Goal: Communication & Community: Answer question/provide support

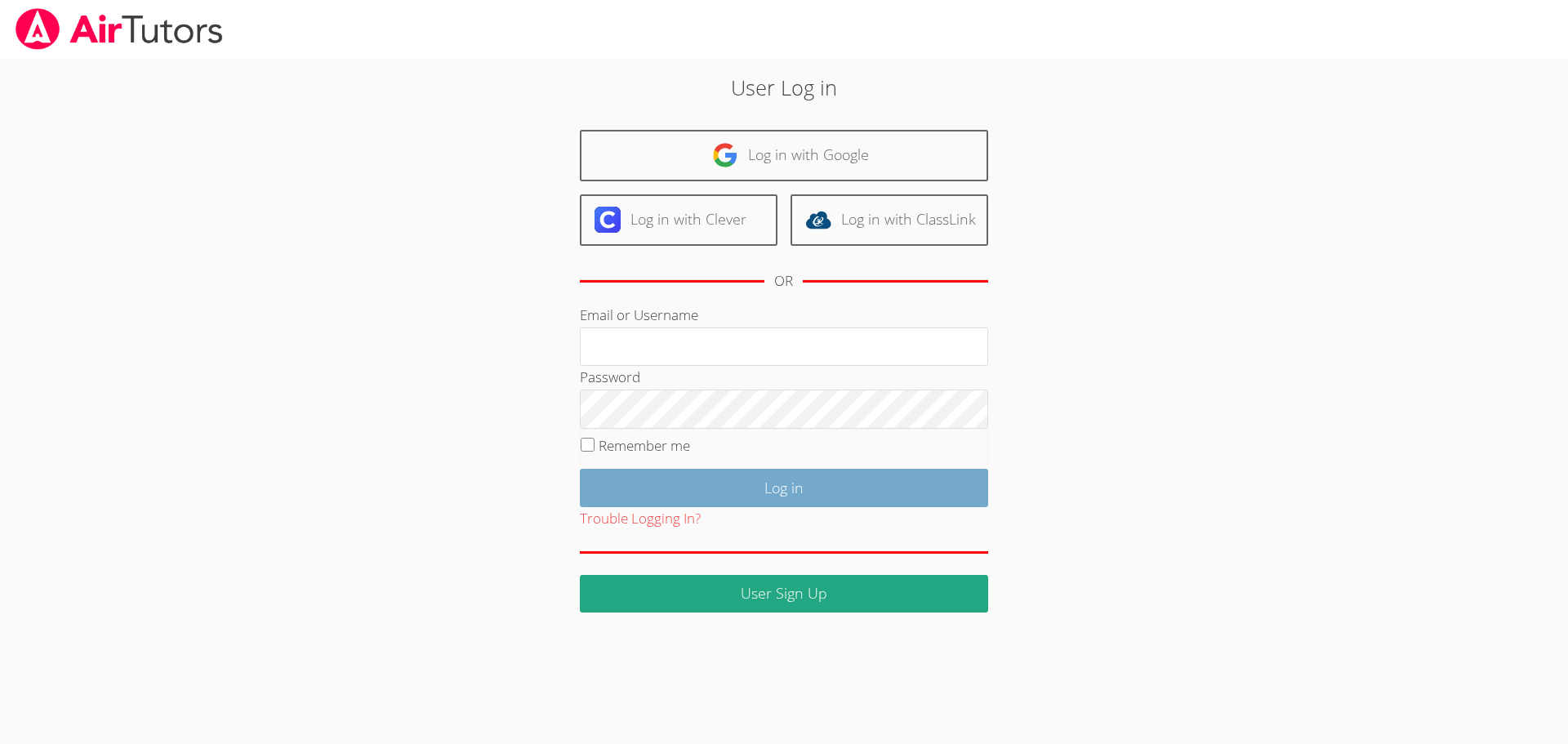
type input "ayoon123"
click at [813, 482] on input "Log in" at bounding box center [784, 487] width 408 height 38
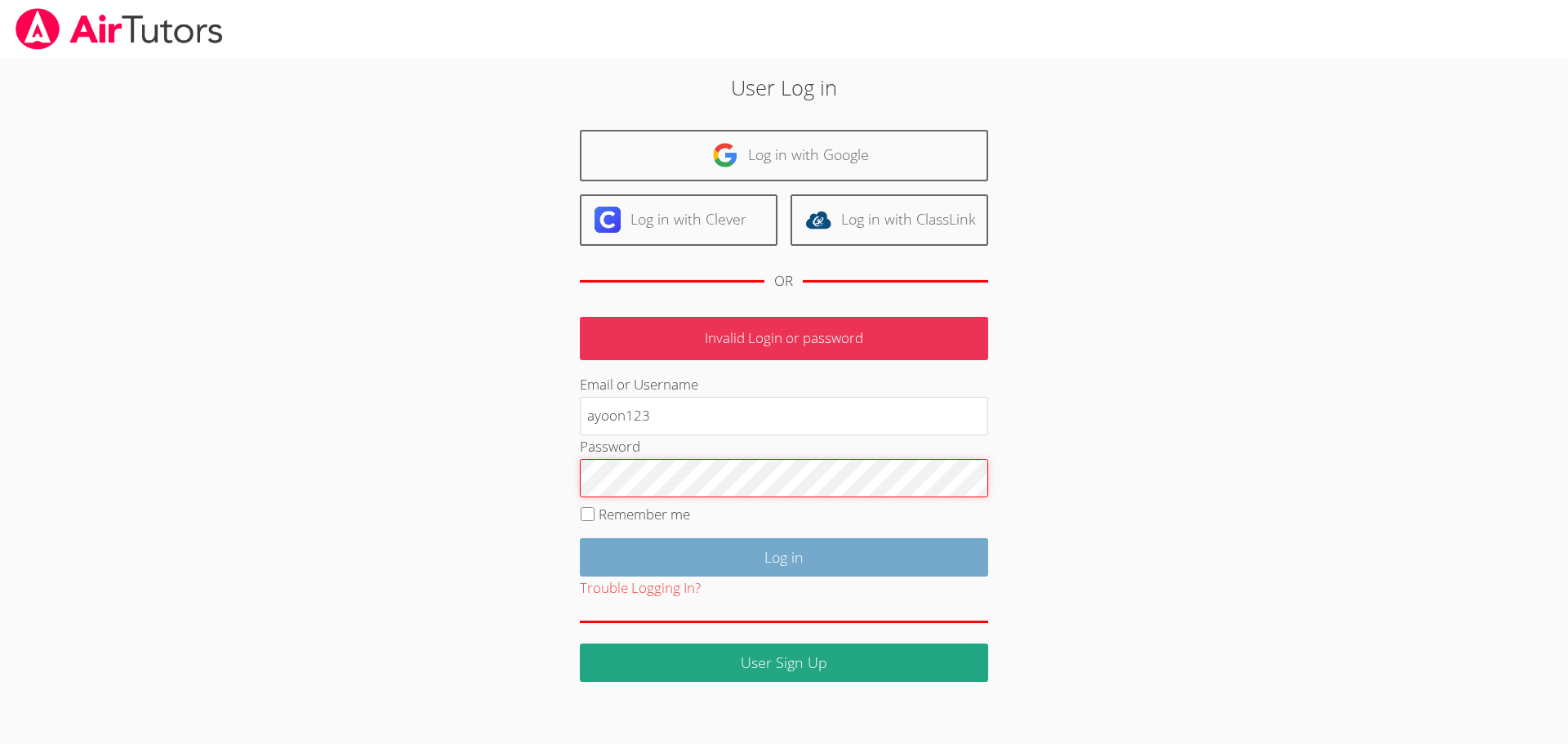
click at [580, 538] on input "Log in" at bounding box center [784, 557] width 408 height 38
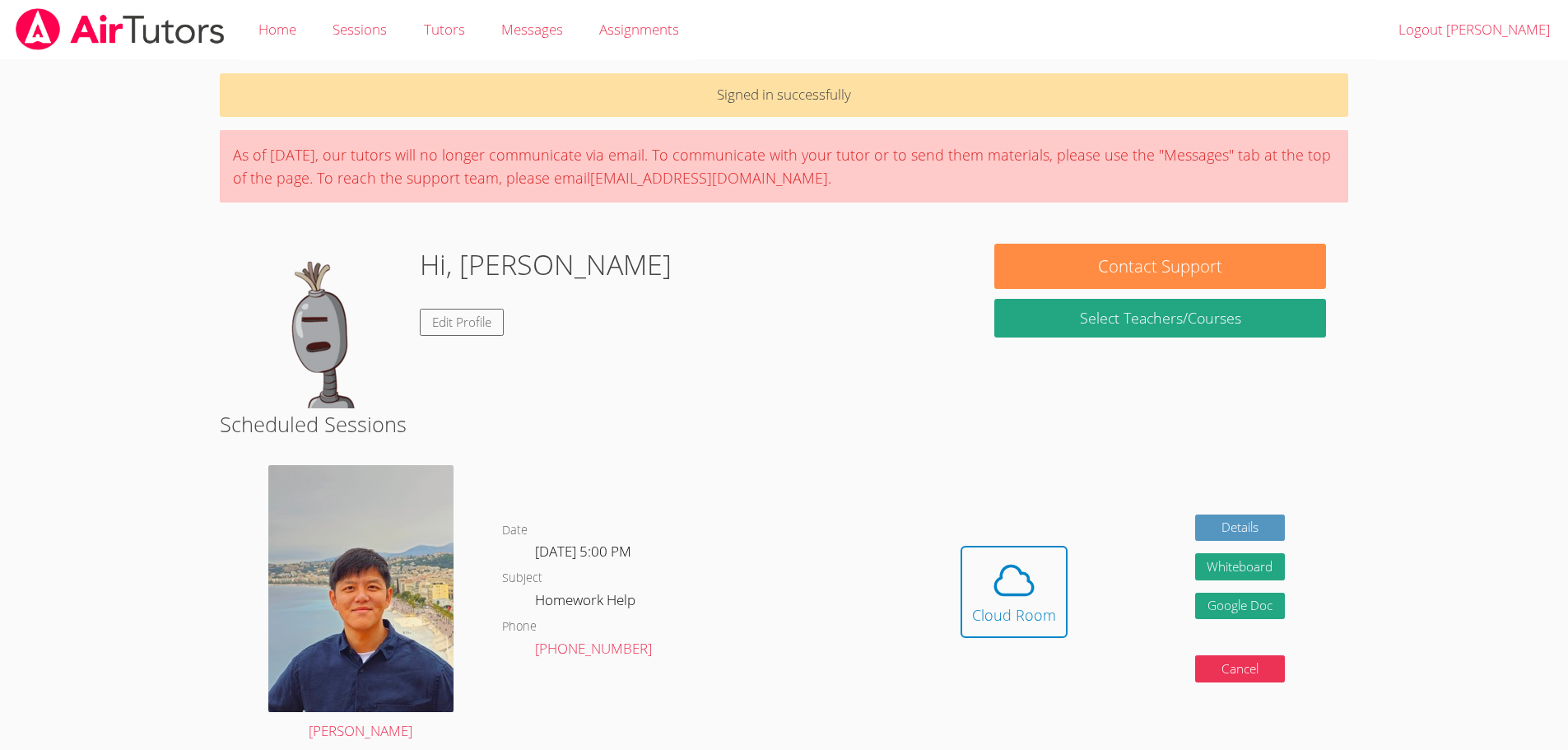
click at [744, 461] on div "Date [DATE] 5:00 PM Subject Homework Help Phone [PHONE_NUMBER]" at bounding box center [699, 604] width 395 height 303
drag, startPoint x: 914, startPoint y: 475, endPoint x: 947, endPoint y: 485, distance: 34.5
click at [947, 485] on div "YoungKwang [PERSON_NAME] Date [DATE] 5:00 PM Subject Homework Help Phone [PHONE…" at bounding box center [785, 604] width 1129 height 303
click at [996, 609] on div "Cloud Room" at bounding box center [1014, 615] width 84 height 23
click at [973, 576] on span at bounding box center [1014, 580] width 84 height 46
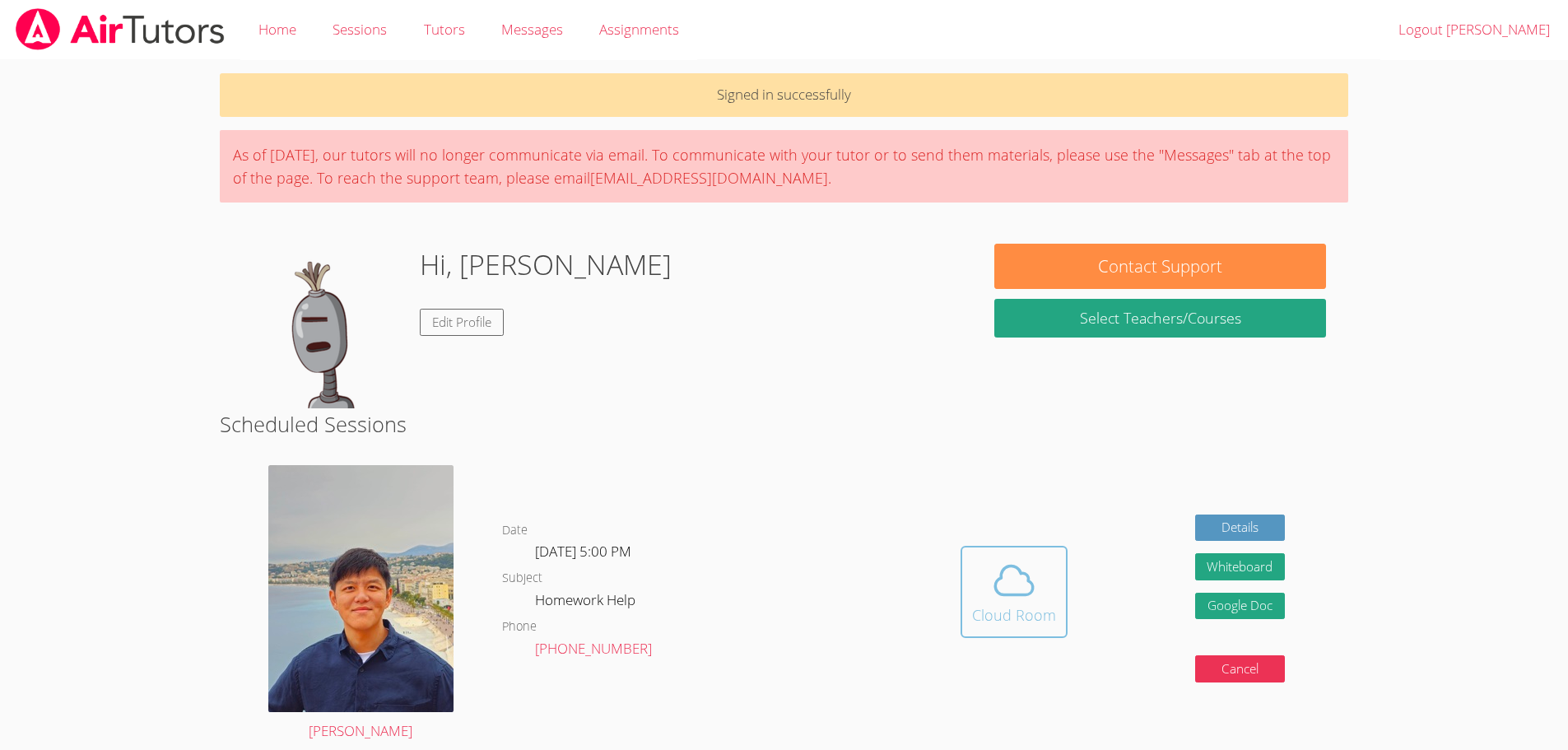
click at [1040, 584] on span at bounding box center [1014, 580] width 84 height 46
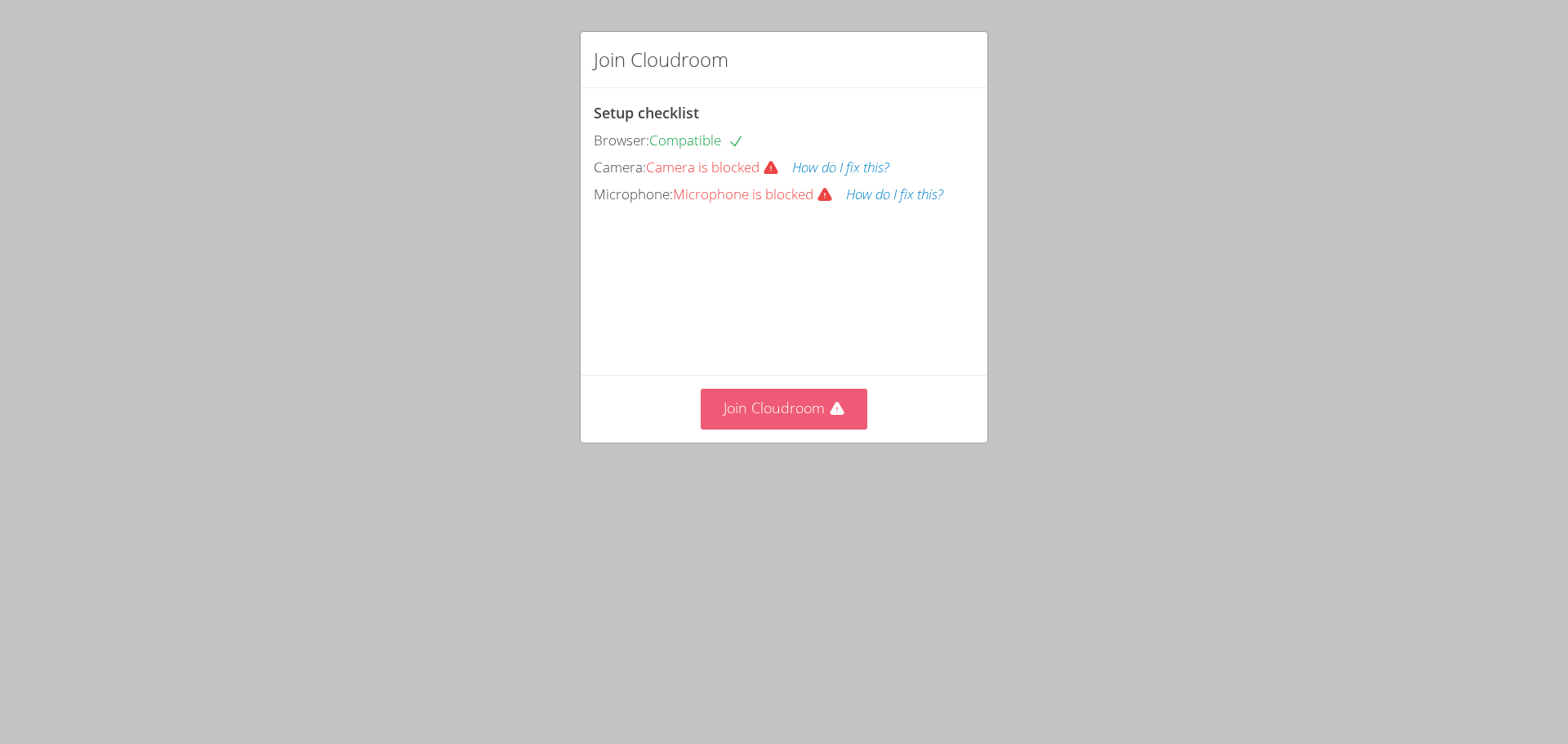
click at [835, 429] on button "Join Cloudroom" at bounding box center [784, 408] width 167 height 40
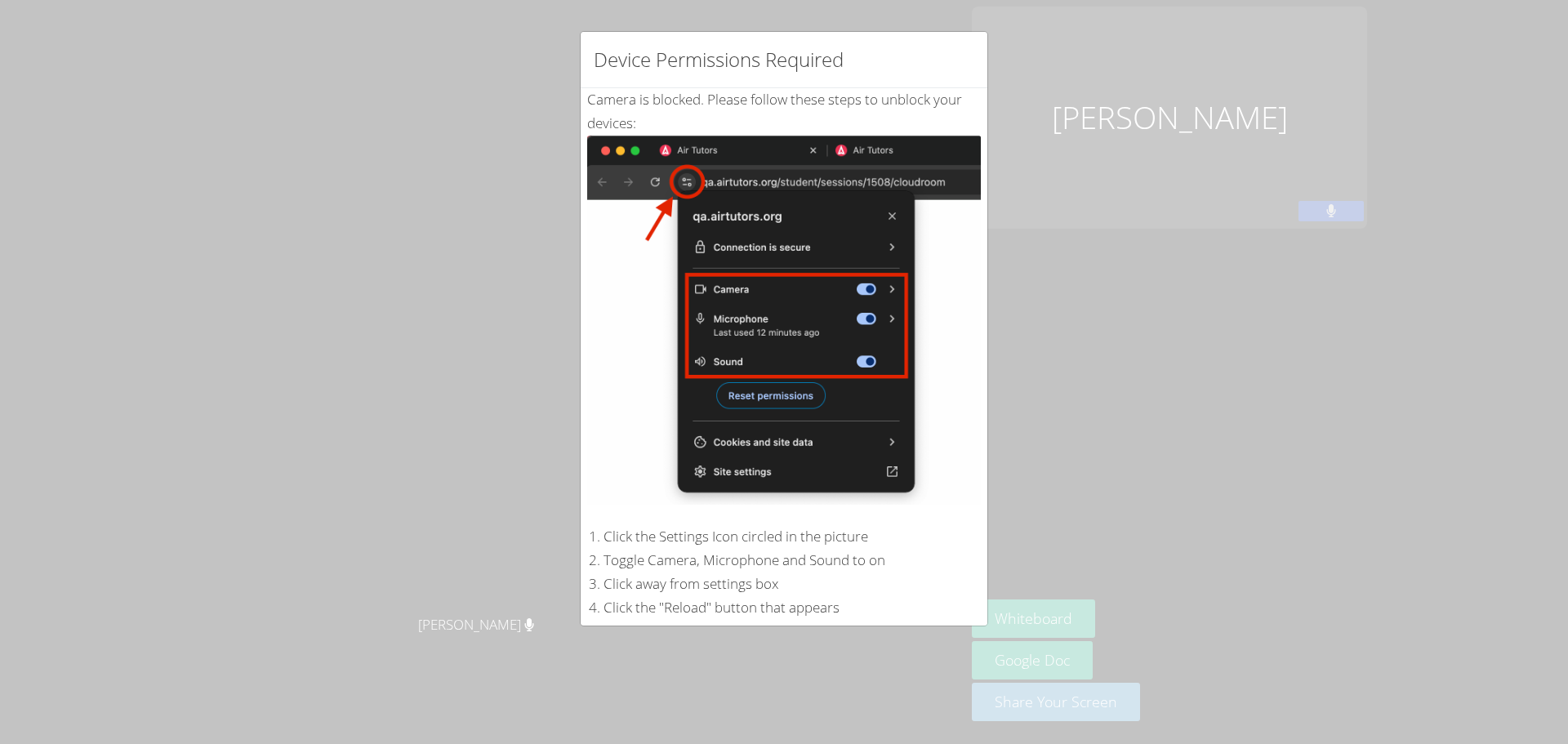
click at [1169, 214] on div "Device Permissions Required Camera is blocked . Please follow these steps to un…" at bounding box center [784, 372] width 1568 height 744
click at [995, 625] on div "Device Permissions Required Camera is blocked . Please follow these steps to un…" at bounding box center [784, 372] width 1568 height 744
click at [823, 475] on img at bounding box center [784, 320] width 393 height 369
click at [494, 593] on div "Device Permissions Required Camera is blocked . Please follow these steps to un…" at bounding box center [784, 372] width 1568 height 744
drag, startPoint x: 768, startPoint y: 641, endPoint x: 781, endPoint y: 642, distance: 13.0
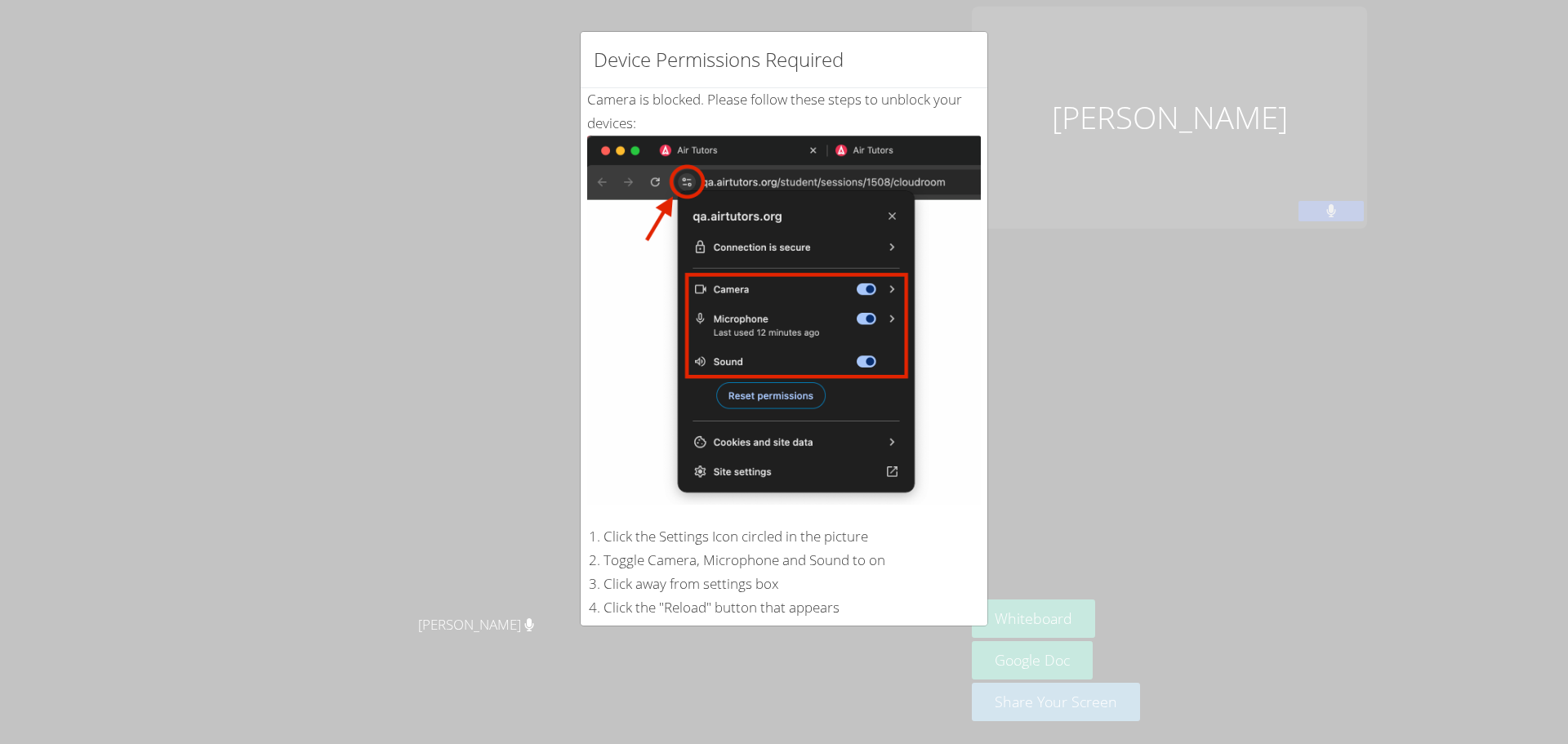
click at [776, 642] on div "Device Permissions Required Camera is blocked . Please follow these steps to un…" at bounding box center [784, 372] width 1568 height 744
click at [781, 642] on div "Device Permissions Required Camera is blocked . Please follow these steps to un…" at bounding box center [784, 372] width 1568 height 744
click at [831, 633] on div "If the above does not work, click contact below and a member of our support tea…" at bounding box center [784, 668] width 393 height 71
click at [832, 633] on div "If the above does not work, click contact below and a member of our support tea…" at bounding box center [784, 668] width 393 height 71
click at [887, 550] on ol "Click the Settings Icon circled in the picture Toggle Camera, Microphone and So…" at bounding box center [784, 572] width 393 height 94
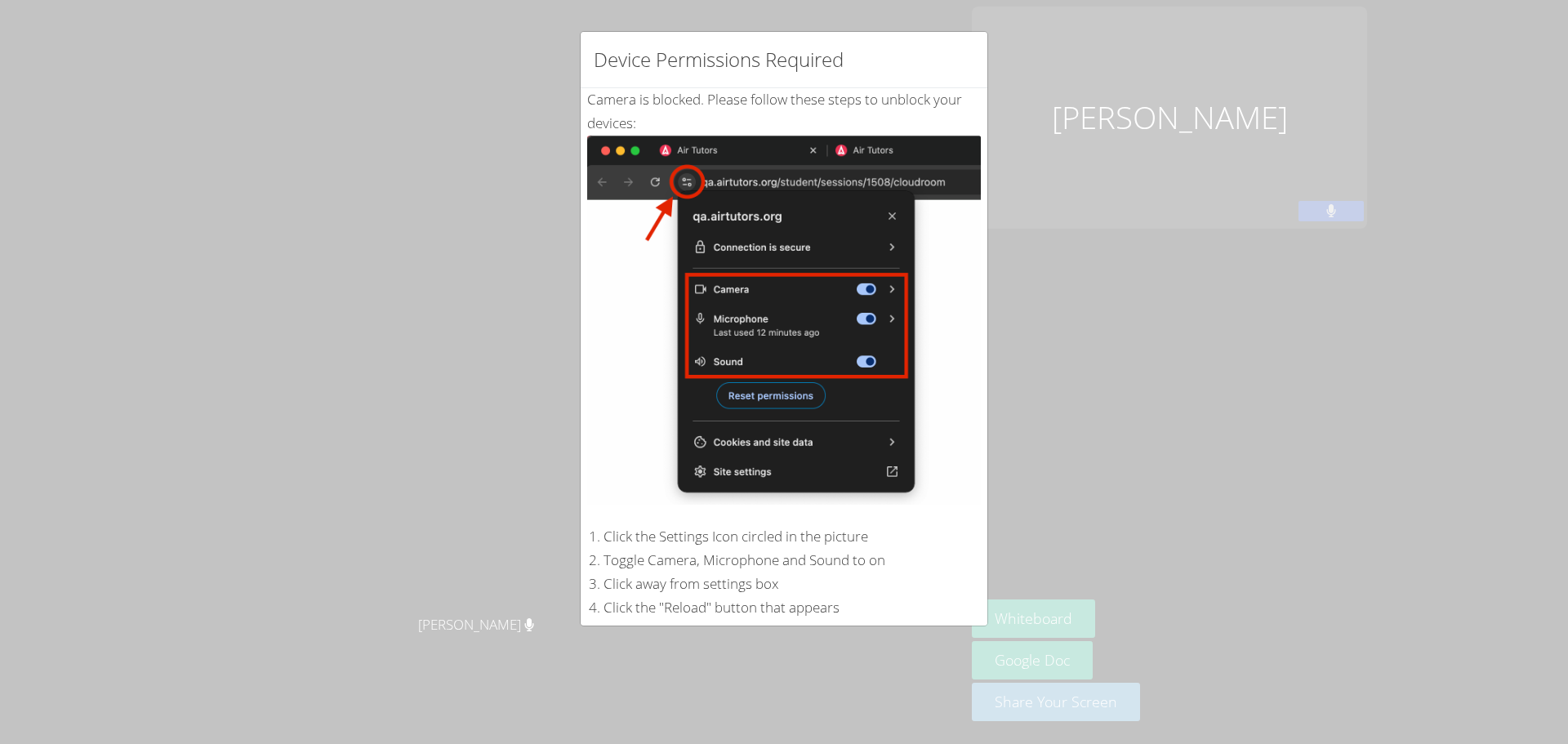
click at [866, 669] on div "Device Permissions Required Camera is blocked . Please follow these steps to un…" at bounding box center [784, 372] width 1568 height 744
click at [939, 67] on div "Device Permissions Required" at bounding box center [784, 60] width 406 height 56
click at [841, 135] on img at bounding box center [784, 320] width 393 height 369
click at [1018, 30] on div "Device Permissions Required Camera is blocked . Please follow these steps to un…" at bounding box center [784, 372] width 1568 height 744
drag, startPoint x: 1018, startPoint y: 30, endPoint x: 1020, endPoint y: 1, distance: 29.1
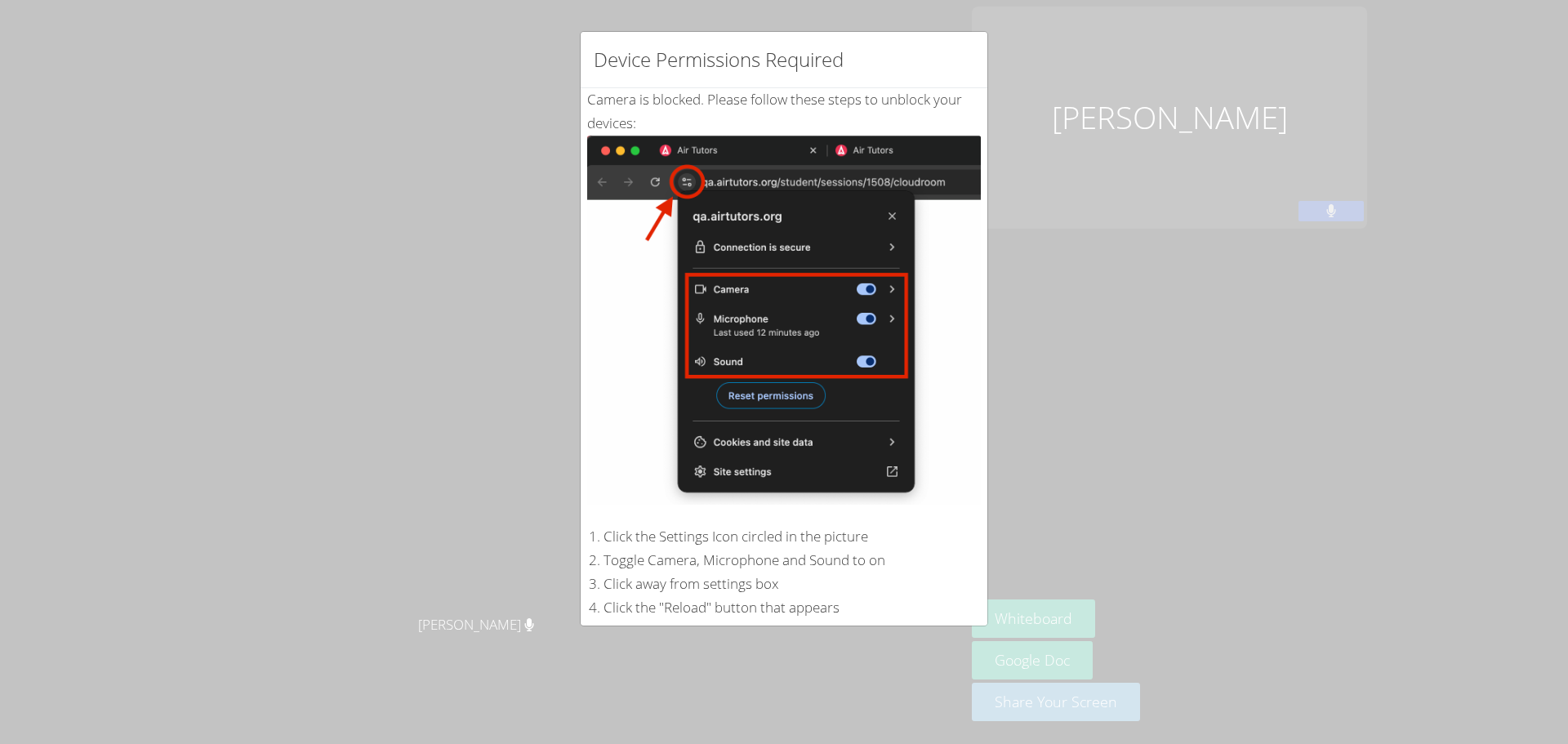
click at [1019, 30] on div "Device Permissions Required Camera is blocked . Please follow these steps to un…" at bounding box center [784, 372] width 1568 height 744
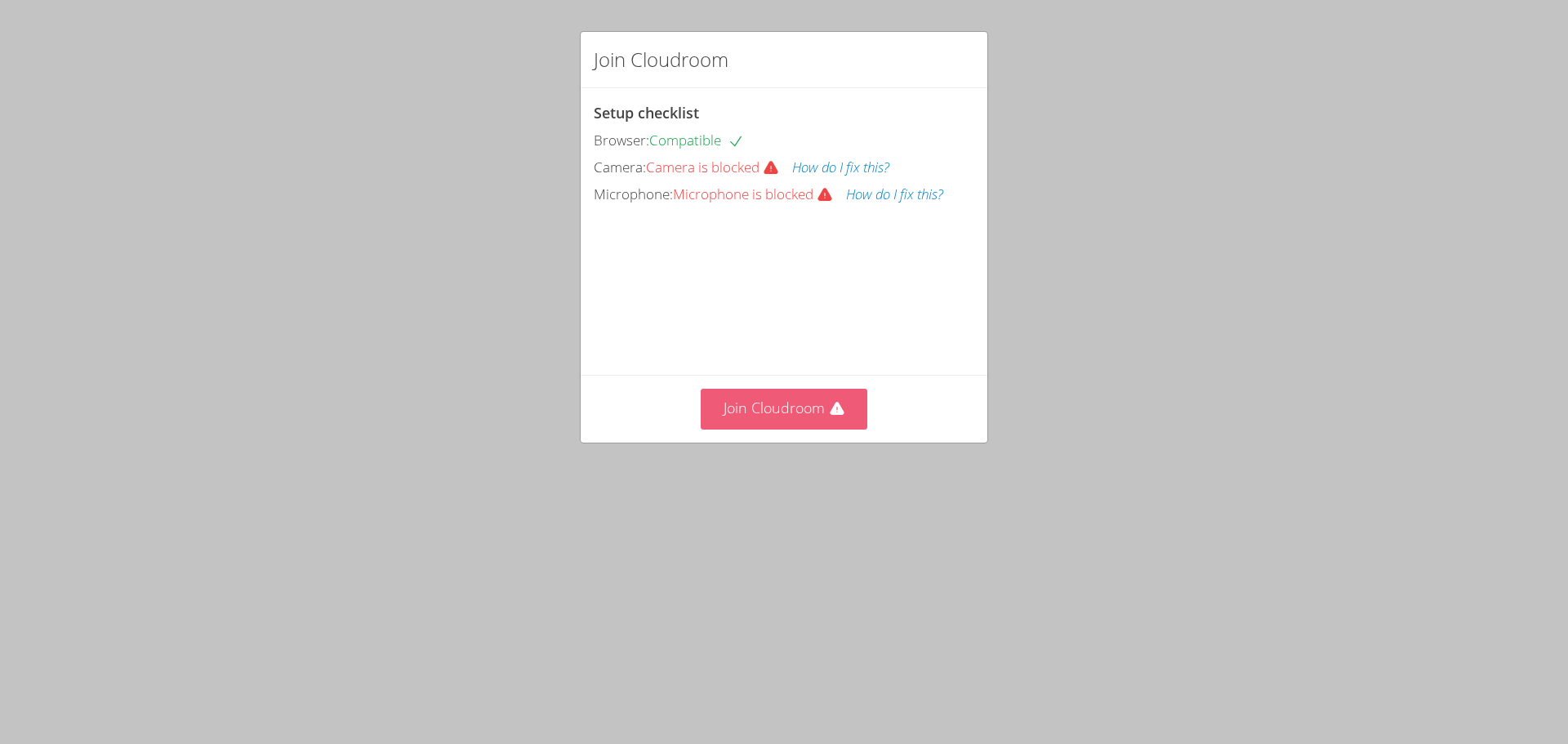
click at [835, 416] on icon at bounding box center [836, 409] width 14 height 13
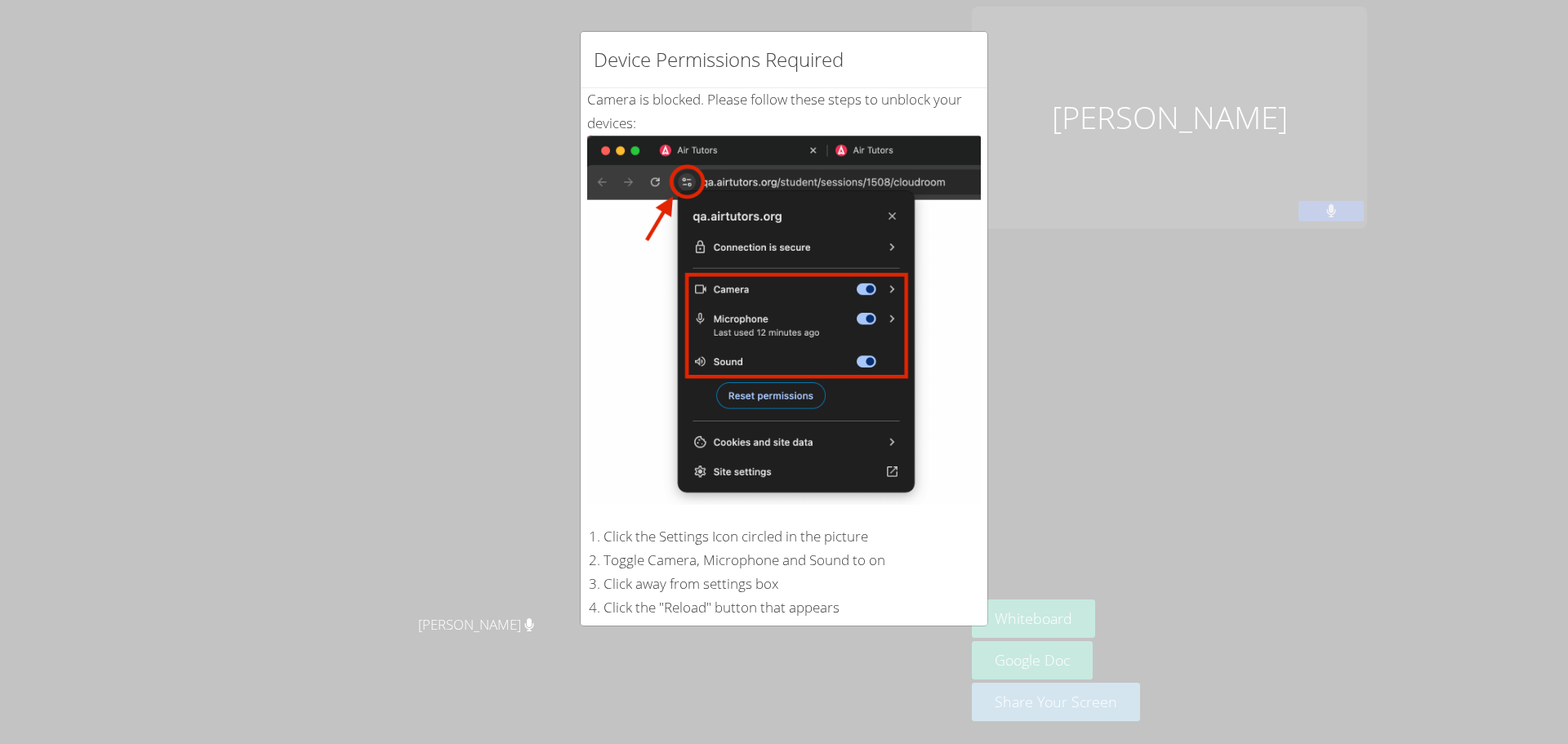
click at [710, 525] on li "Click the Settings Icon circled in the picture" at bounding box center [792, 537] width 377 height 24
click at [859, 469] on img at bounding box center [784, 320] width 393 height 369
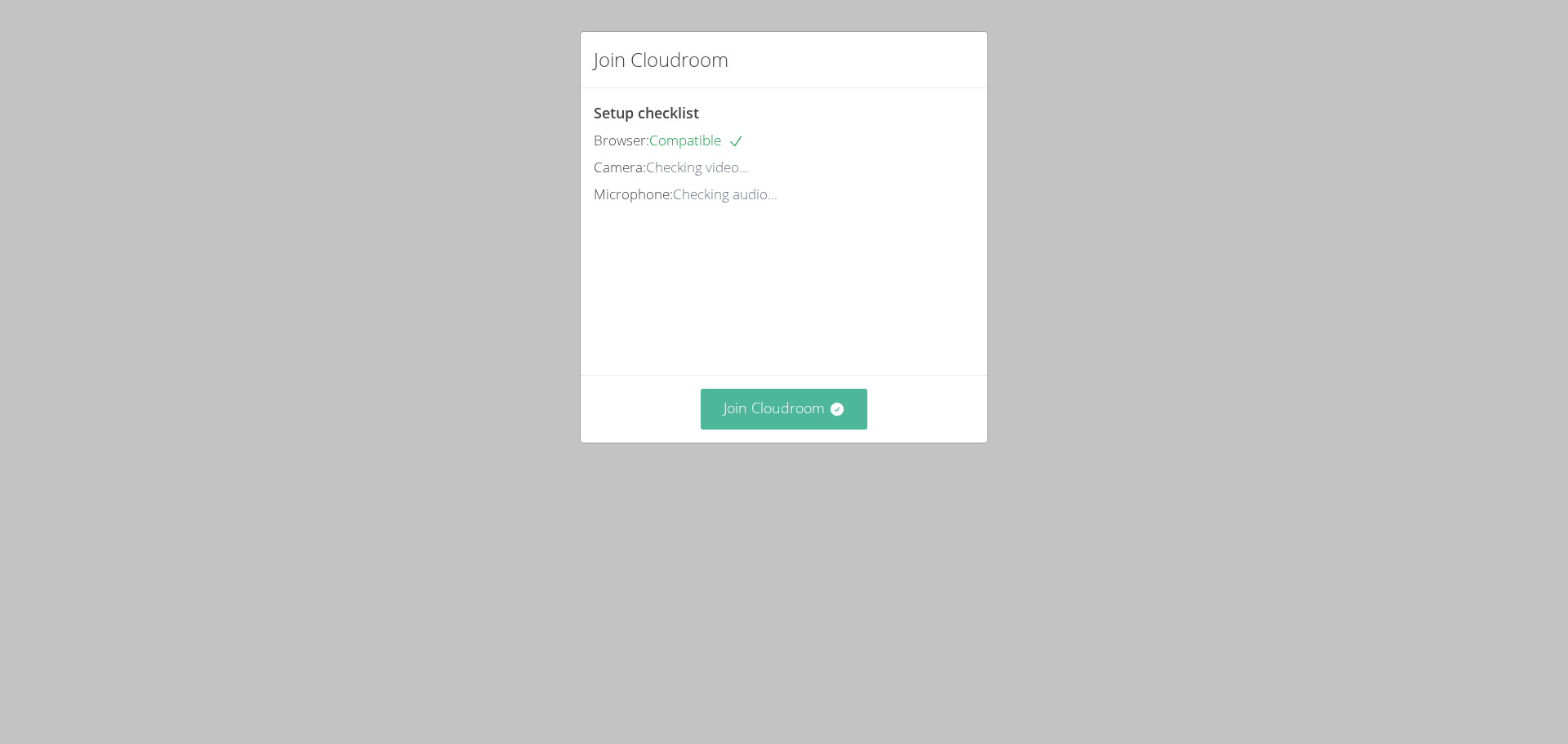
click at [804, 429] on button "Join Cloudroom" at bounding box center [784, 408] width 167 height 40
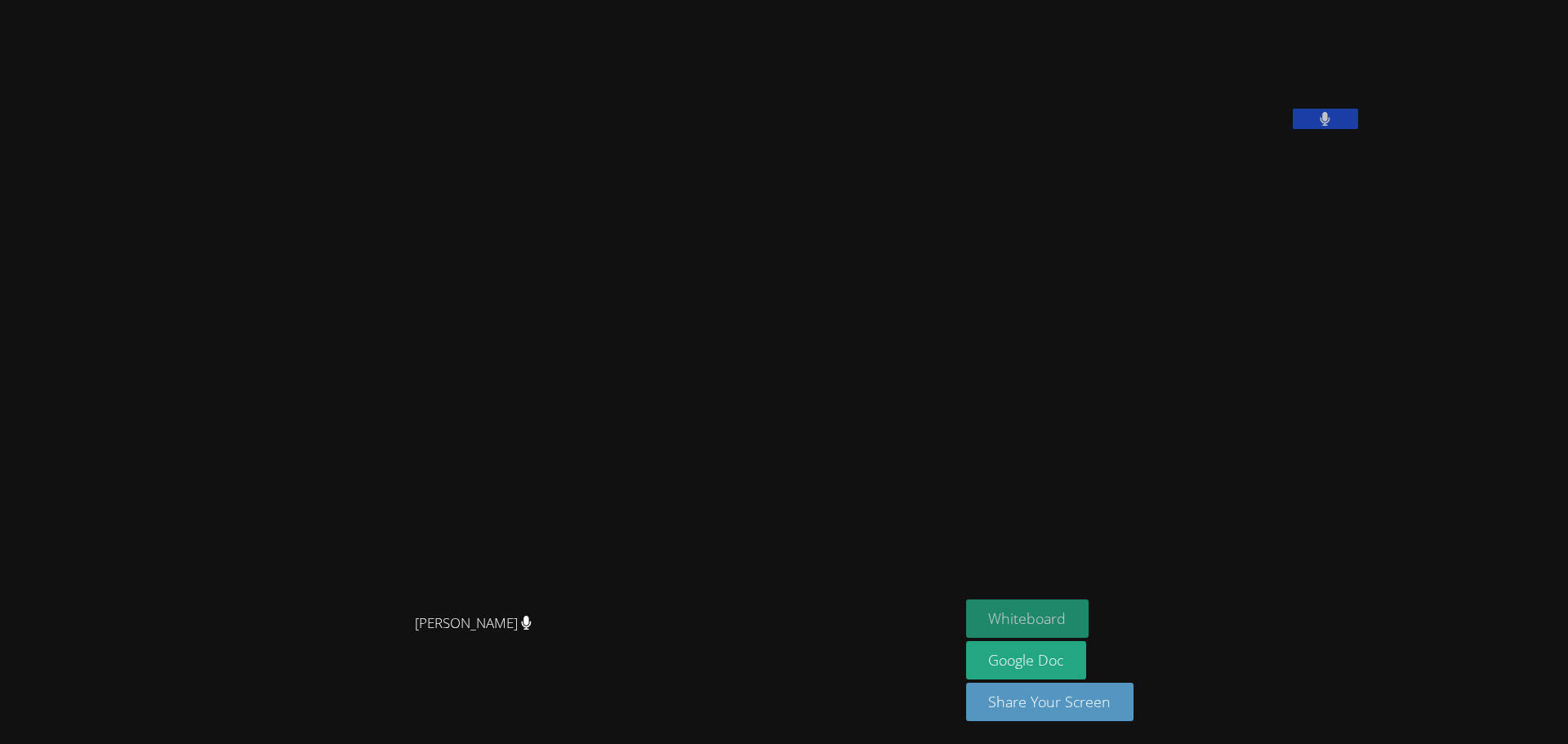
click at [1090, 619] on button "Whiteboard" at bounding box center [1027, 618] width 123 height 38
